Goal: Information Seeking & Learning: Learn about a topic

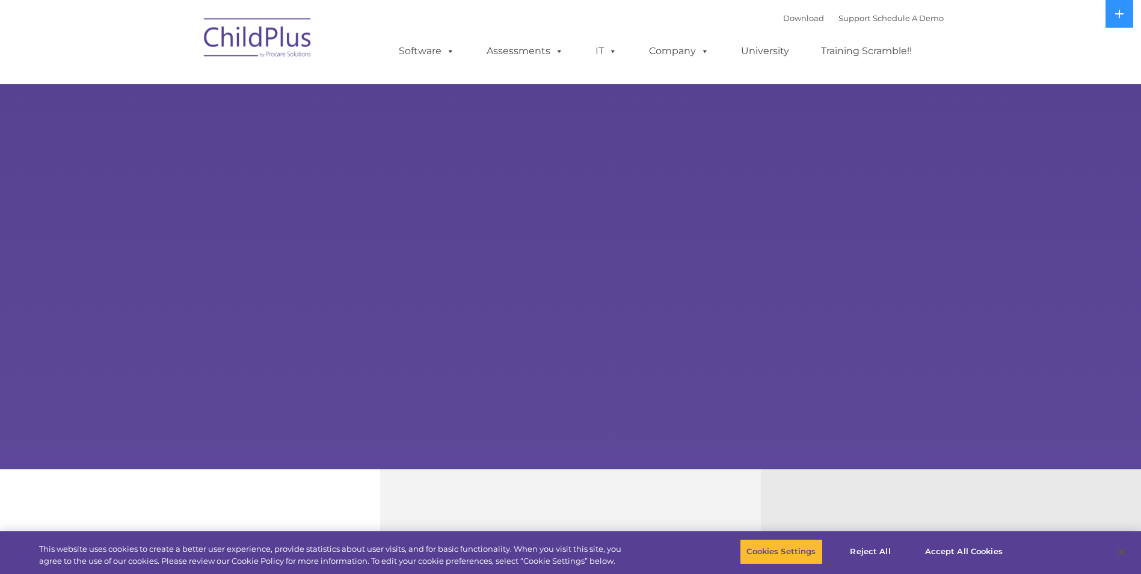
select select "MEDIUM"
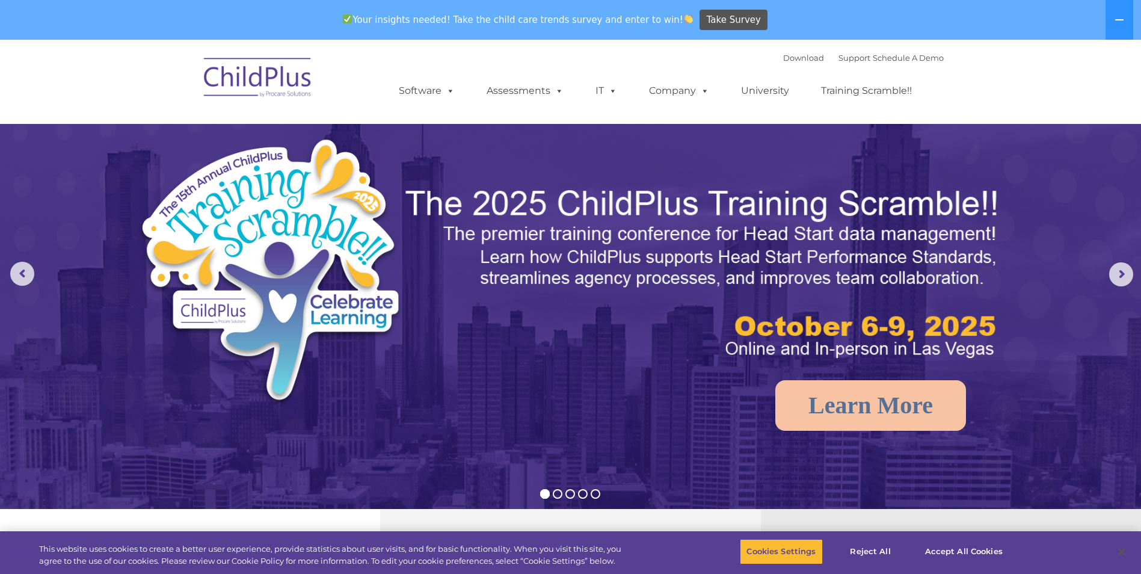
click at [239, 69] on img at bounding box center [258, 79] width 120 height 60
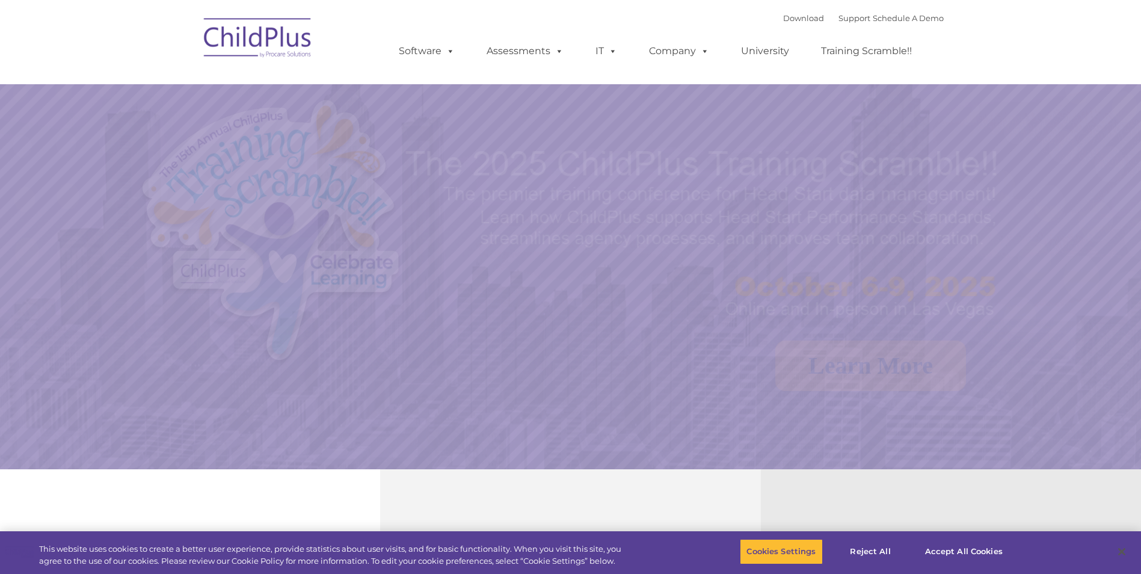
select select "MEDIUM"
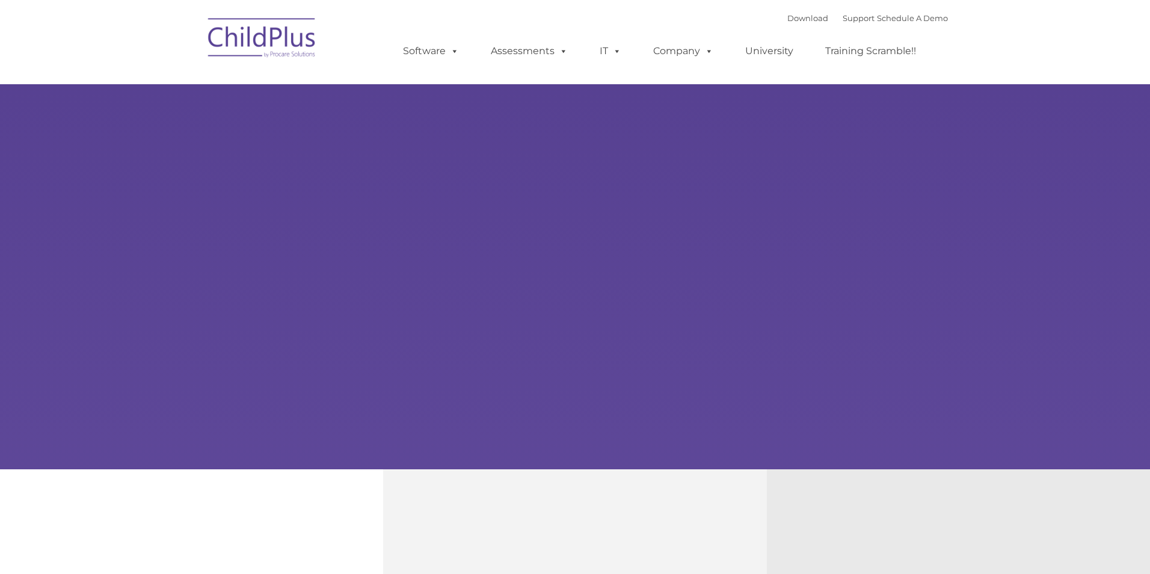
type input ""
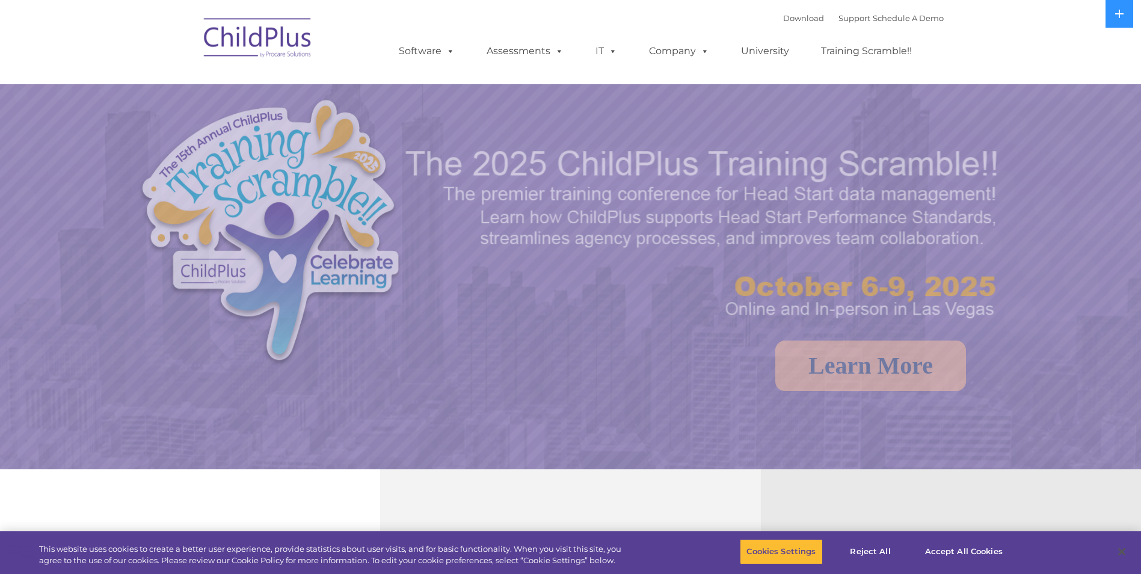
select select "MEDIUM"
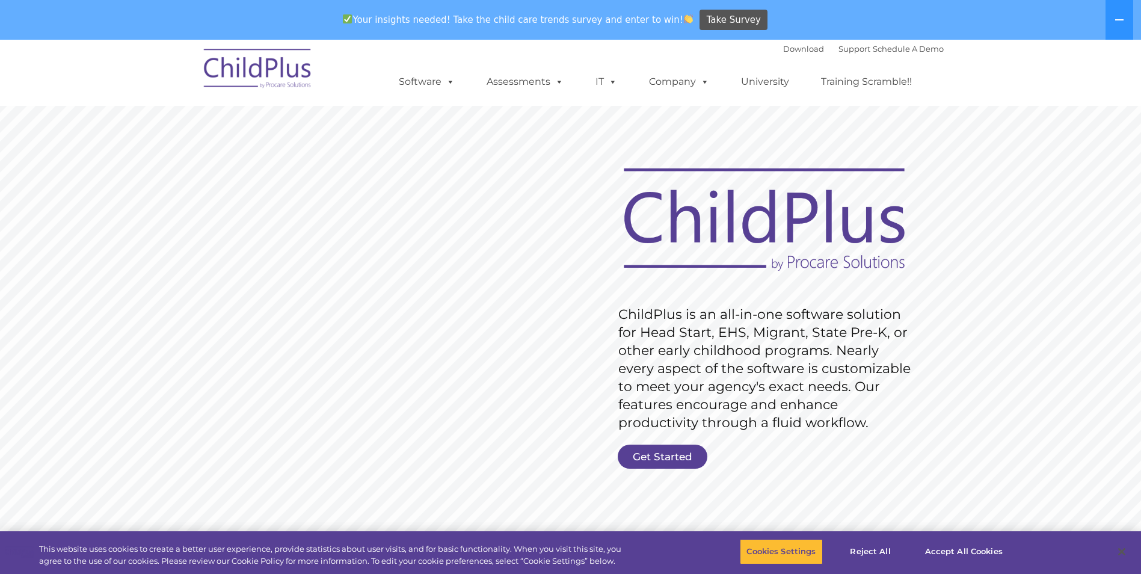
click at [706, 463] on rs-layer-wrap "Get Started" at bounding box center [663, 457] width 90 height 24
click at [705, 463] on link "Get Started" at bounding box center [663, 457] width 90 height 24
click at [648, 433] on rs-slide "Request Pricing ChildPlus is an all-in-one software solution for Head Start, EH…" at bounding box center [570, 352] width 1141 height 541
click at [11, 27] on div "Your insights needed! Take the child care trends survey and enter to win! Take …" at bounding box center [554, 20] width 1108 height 39
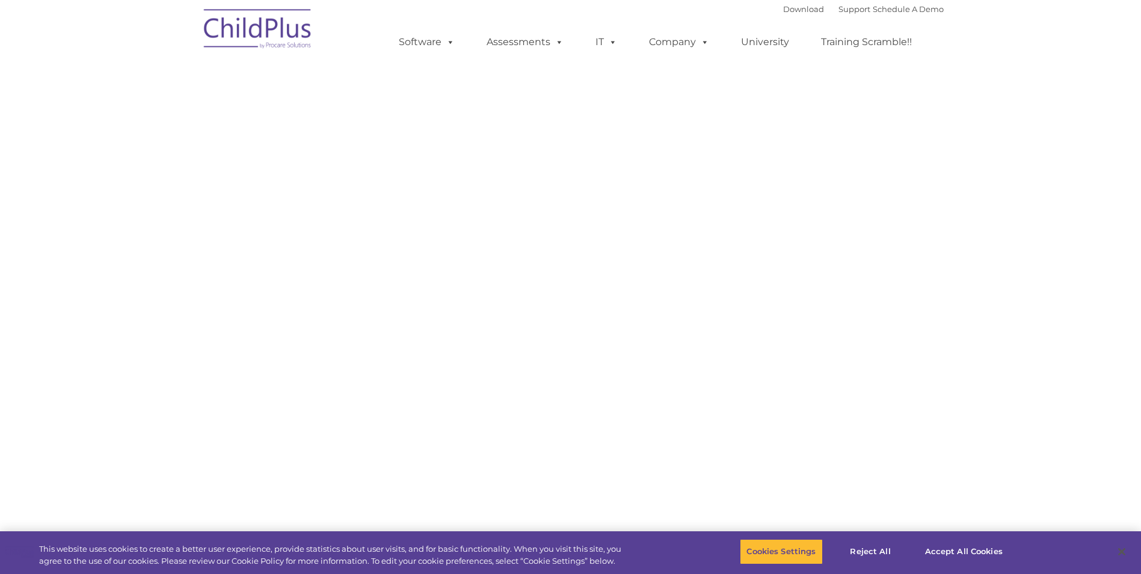
select select "MEDIUM"
